Goal: Information Seeking & Learning: Stay updated

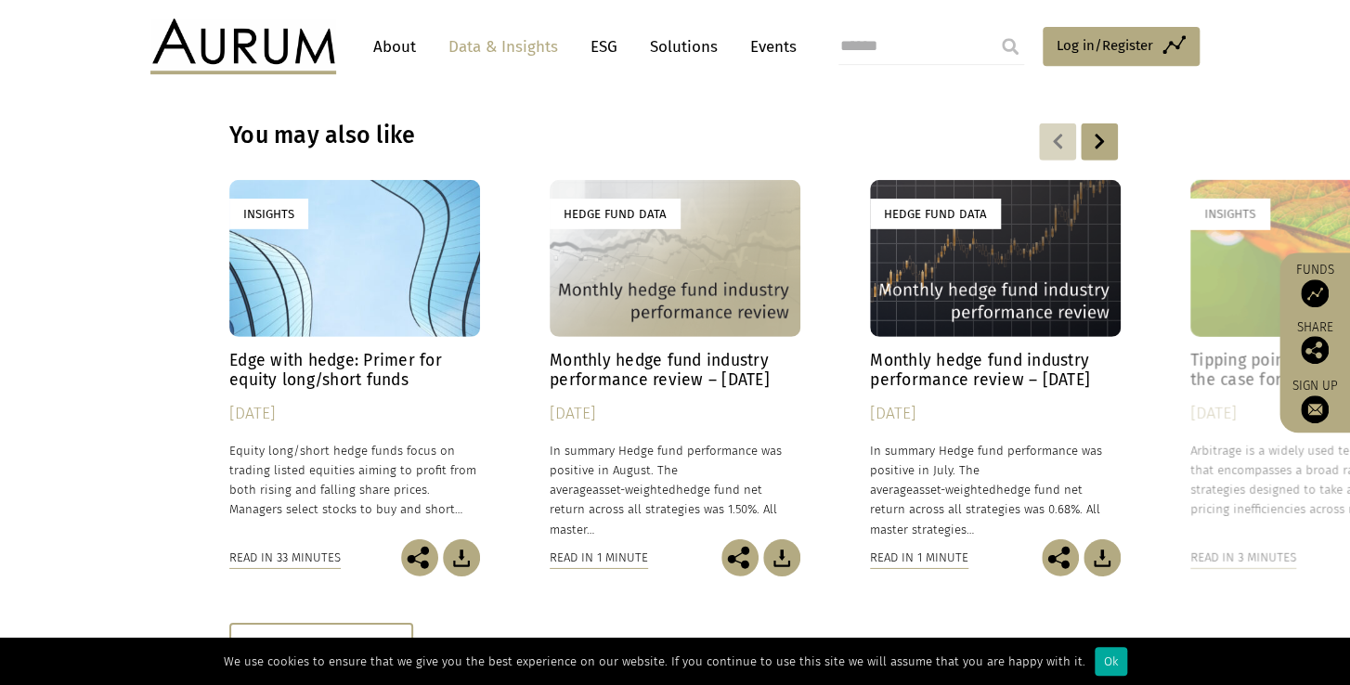
scroll to position [5915, 0]
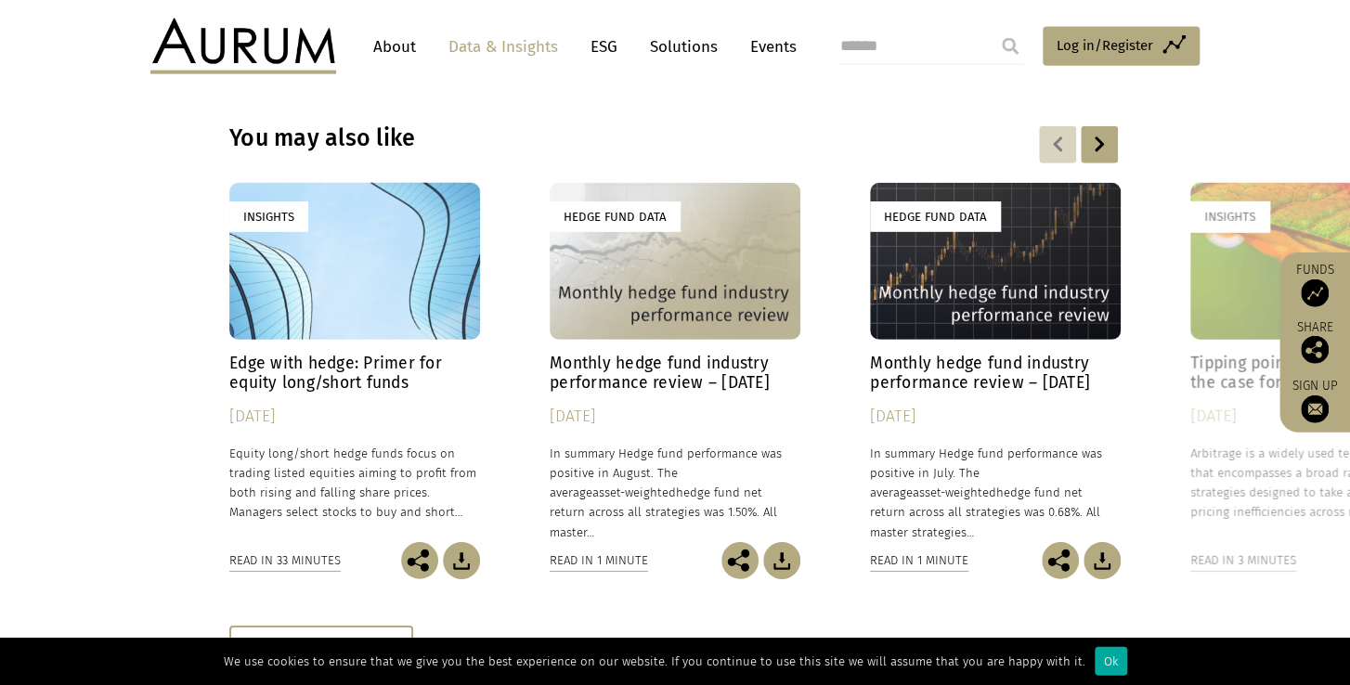
click at [894, 216] on div "Hedge Fund Data" at bounding box center [995, 261] width 251 height 157
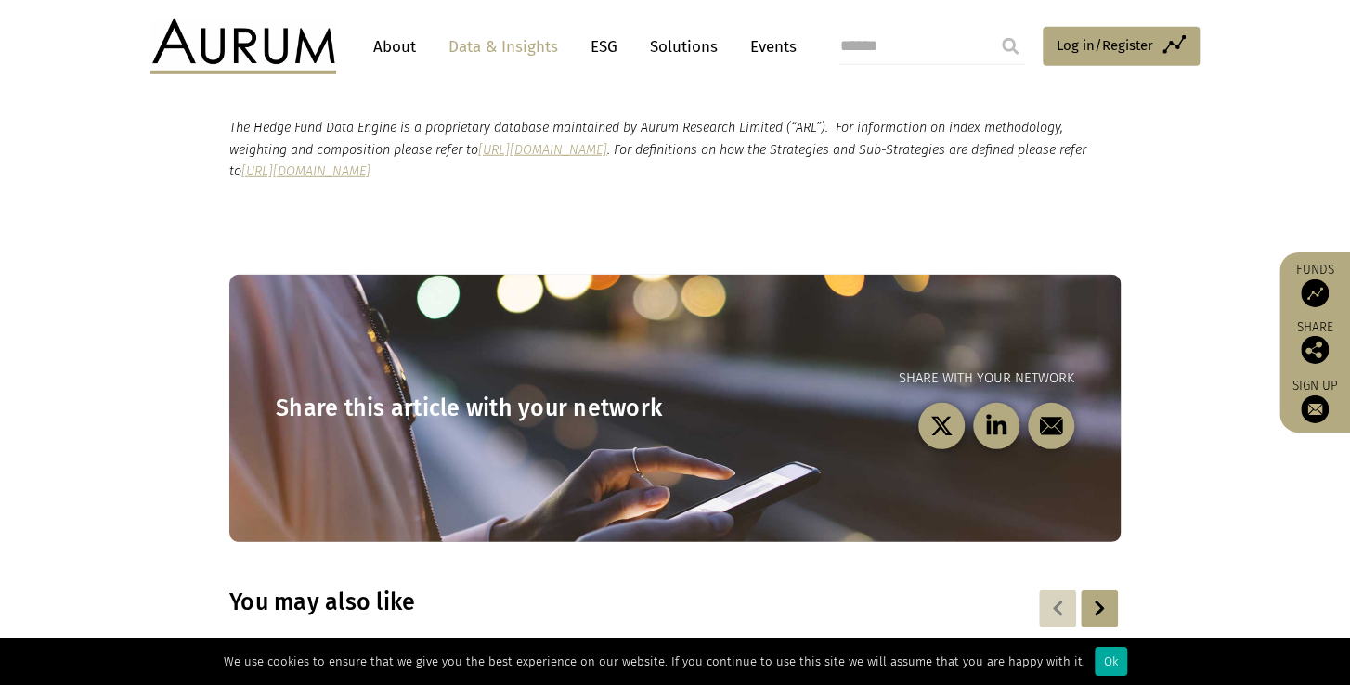
scroll to position [2781, 0]
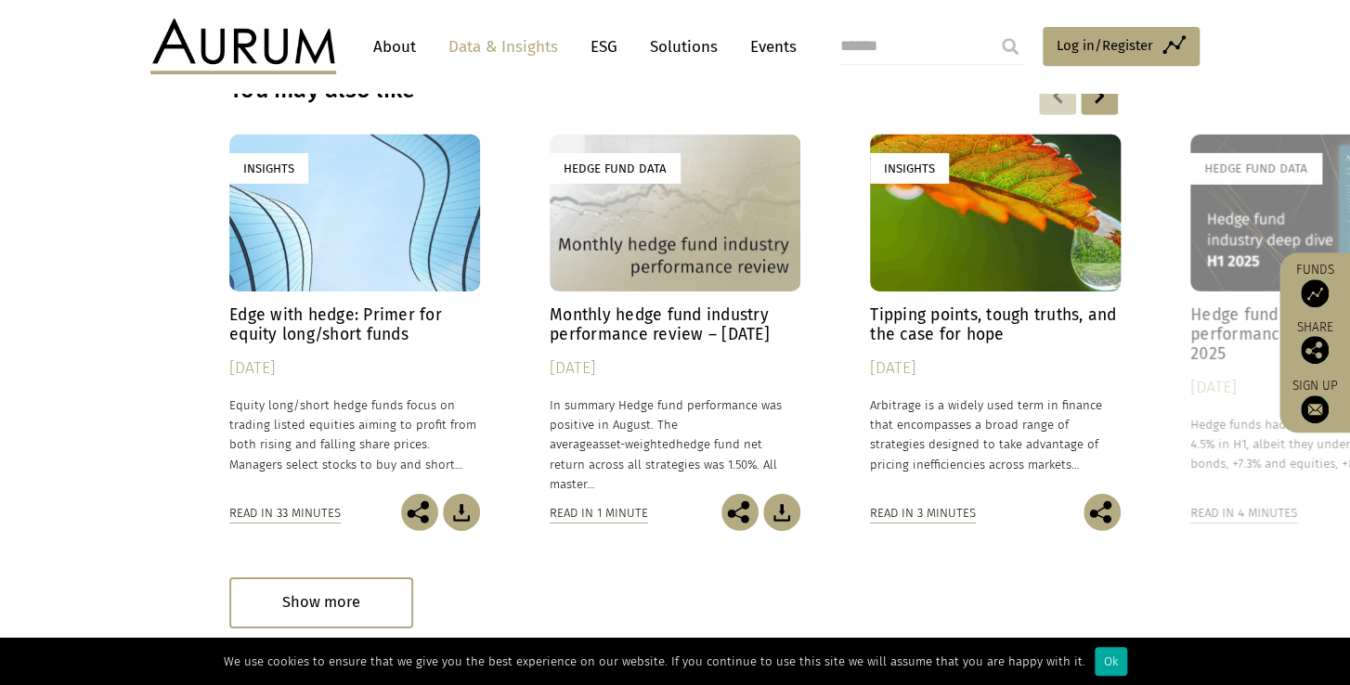
click at [612, 306] on h4 "Monthly hedge fund industry performance review – [DATE]" at bounding box center [675, 325] width 251 height 39
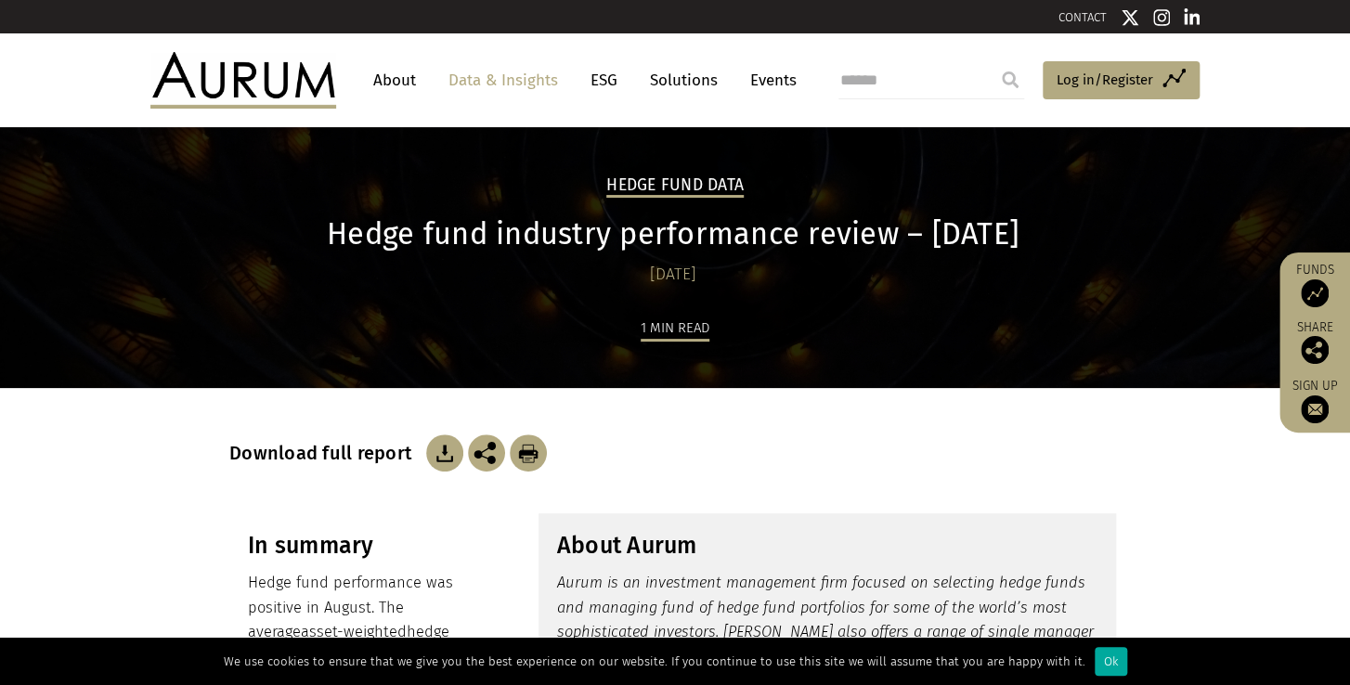
scroll to position [606, 0]
